Goal: Find specific page/section

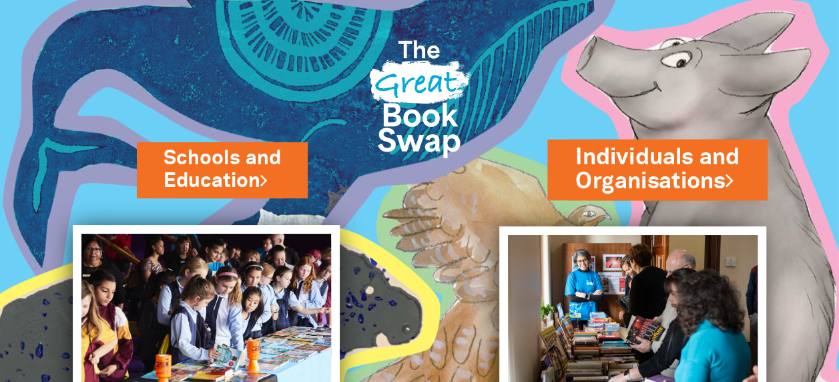
click at [660, 167] on link "Individuals and Organisations" at bounding box center [657, 170] width 164 height 56
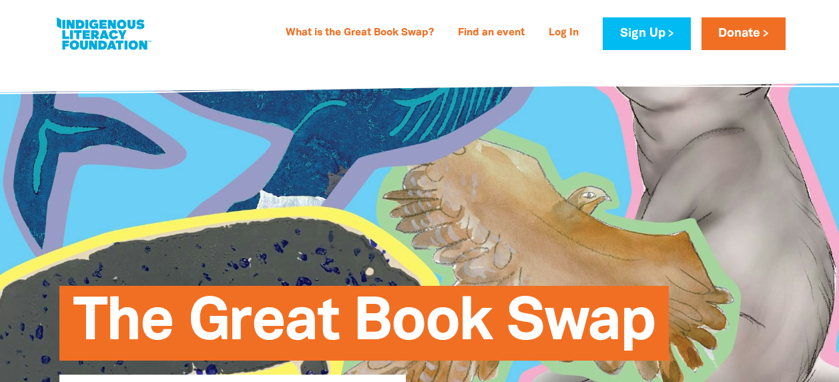
select select "AU"
click at [494, 33] on link "Find an event" at bounding box center [491, 33] width 83 height 21
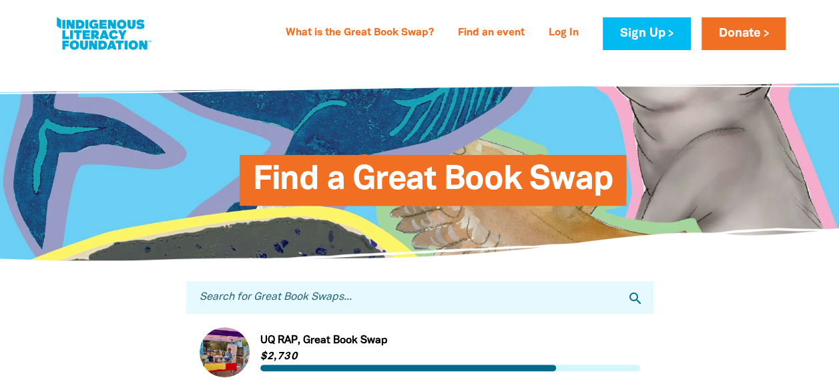
click at [300, 299] on input "Search for Great Book Swaps..." at bounding box center [419, 297] width 467 height 33
type input "slv"
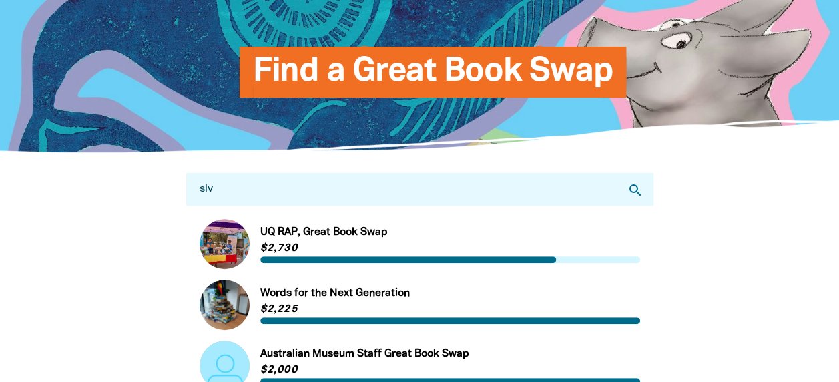
scroll to position [200, 0]
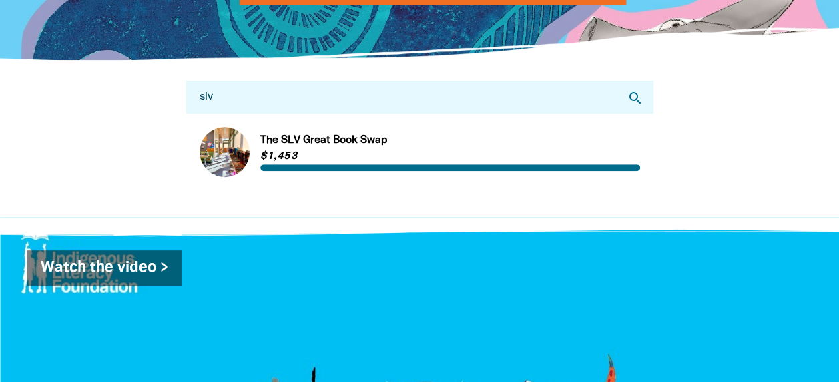
click at [300, 139] on link "Link to The SLV Great Book Swap" at bounding box center [420, 152] width 441 height 50
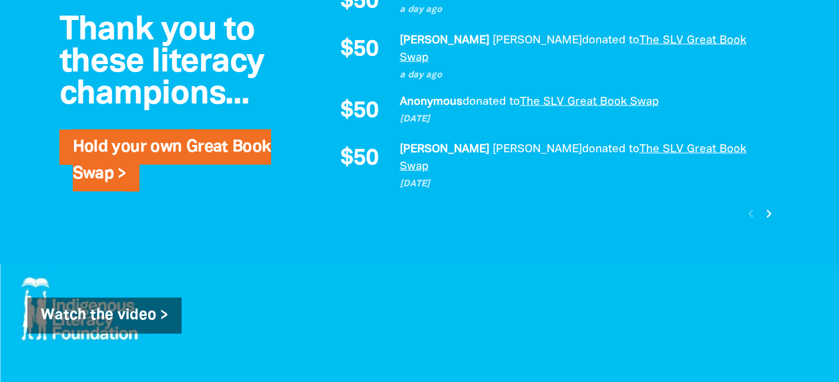
scroll to position [1268, 0]
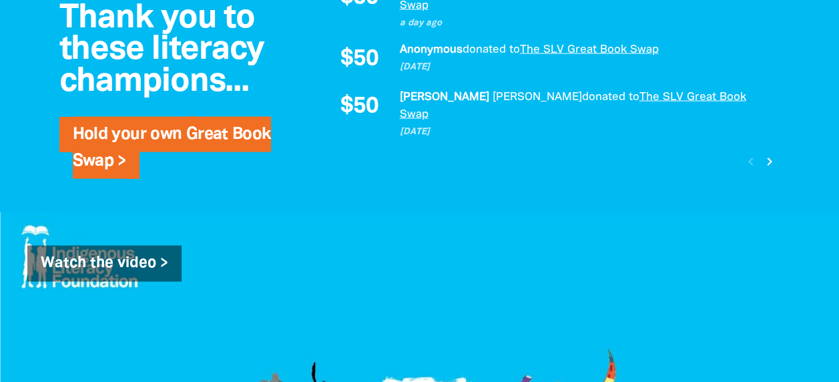
click at [765, 154] on icon "chevron_right" at bounding box center [770, 162] width 16 height 16
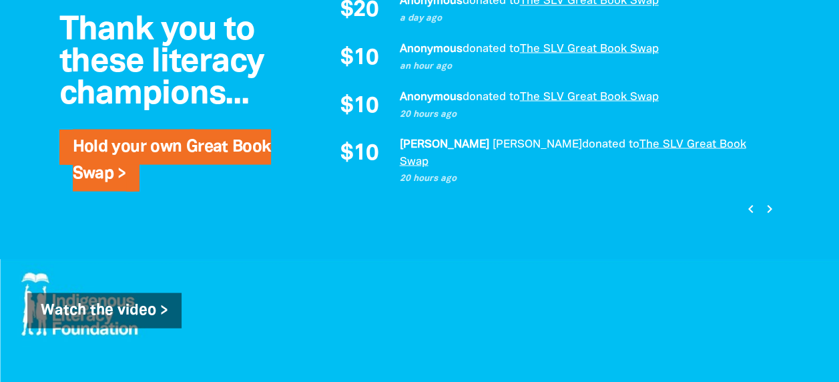
scroll to position [1304, 0]
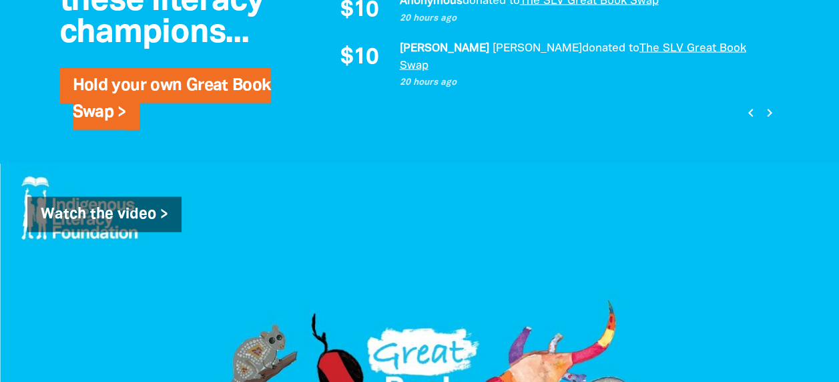
click at [768, 105] on icon "chevron_right" at bounding box center [770, 113] width 16 height 16
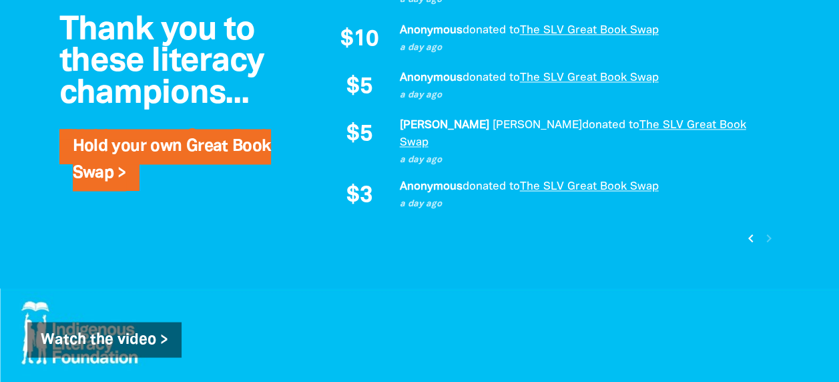
scroll to position [1096, 0]
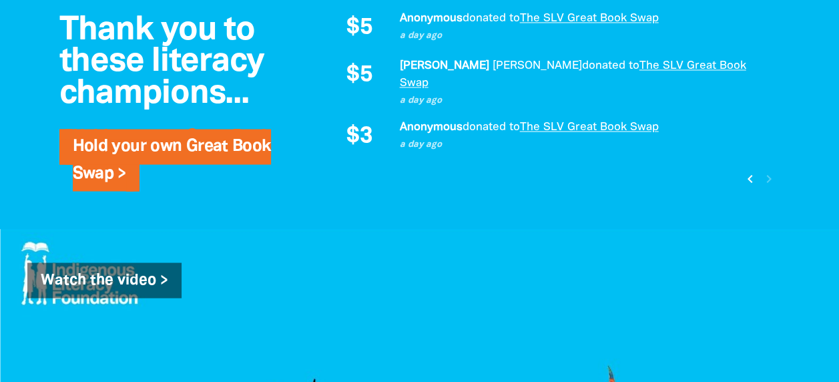
click at [752, 170] on icon "chevron_left" at bounding box center [750, 178] width 16 height 16
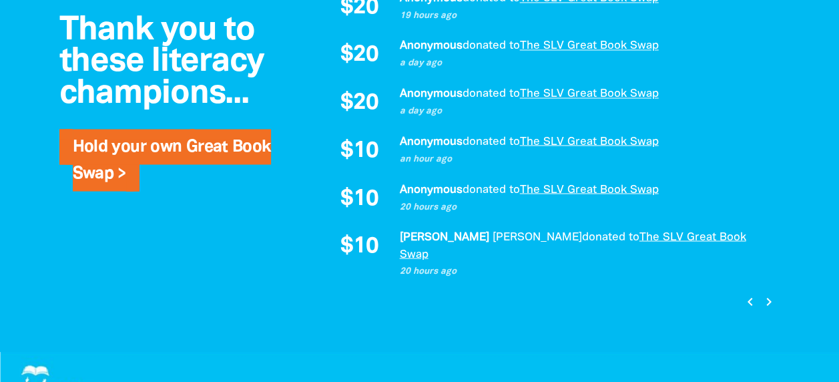
scroll to position [1371, 0]
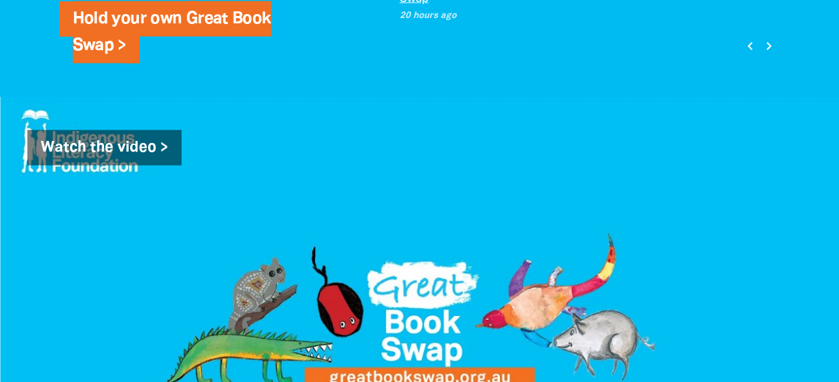
click at [750, 38] on icon "chevron_left" at bounding box center [750, 46] width 16 height 16
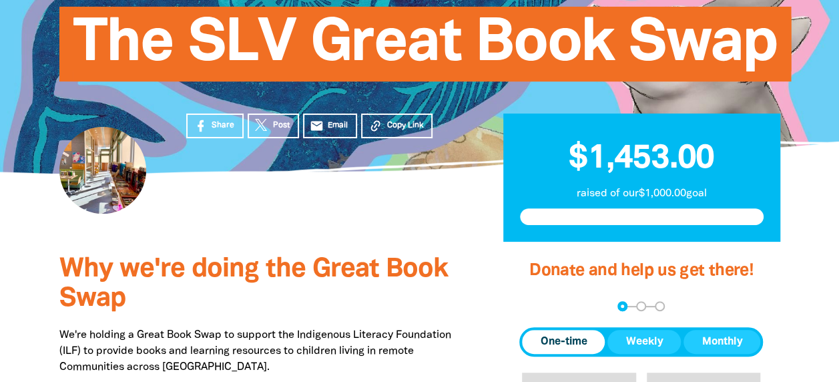
scroll to position [102, 0]
